Goal: Check status: Check status

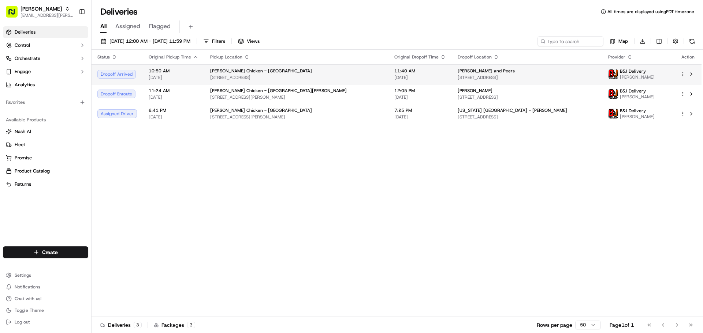
click at [205, 76] on td "[PERSON_NAME] Chicken - [GEOGRAPHIC_DATA] [STREET_ADDRESS]" at bounding box center [296, 74] width 184 height 20
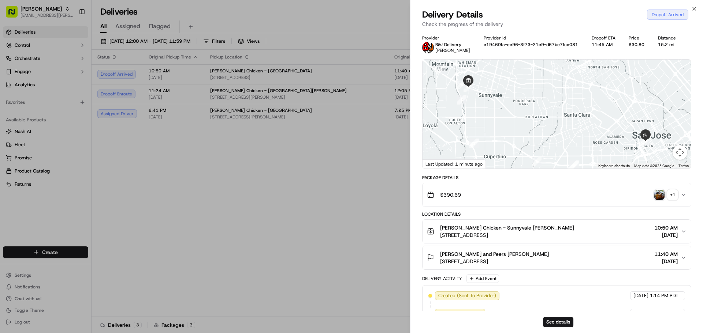
click at [659, 193] on img "button" at bounding box center [659, 195] width 10 height 10
click at [659, 197] on img "button" at bounding box center [659, 195] width 10 height 10
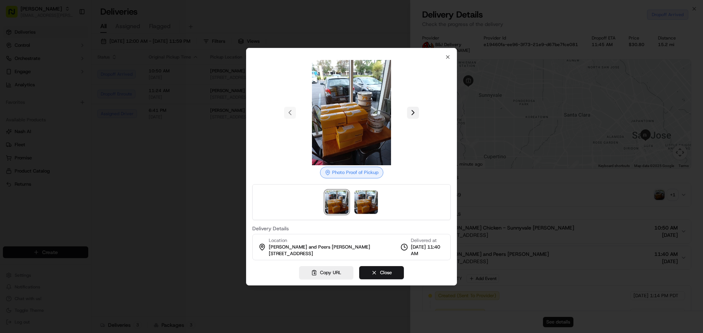
click at [408, 107] on button at bounding box center [413, 113] width 12 height 12
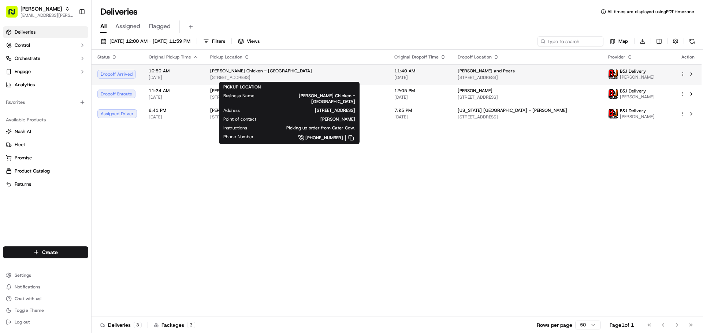
click at [296, 75] on span "[STREET_ADDRESS]" at bounding box center [296, 78] width 172 height 6
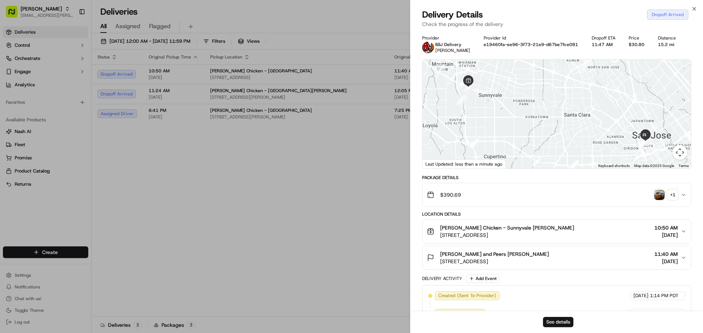
click at [682, 256] on icon "button" at bounding box center [684, 258] width 6 height 6
